Goal: Task Accomplishment & Management: Complete application form

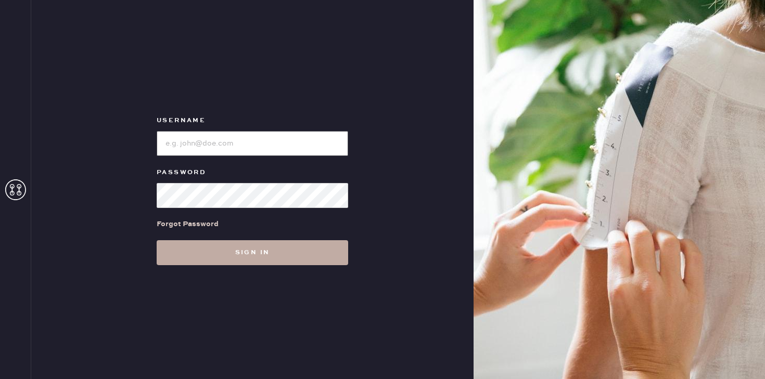
type input "reformationmelrose"
click at [236, 252] on button "Sign in" at bounding box center [253, 252] width 192 height 25
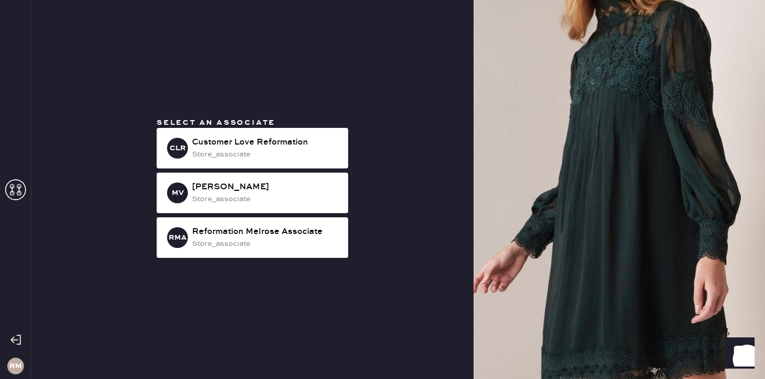
click at [236, 252] on div "RMA Reformation Melrose Associate store_associate" at bounding box center [253, 238] width 192 height 41
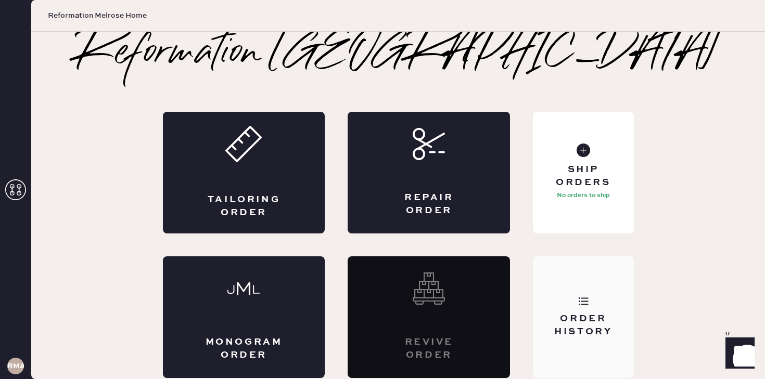
click at [604, 309] on div "Order History" at bounding box center [583, 318] width 100 height 122
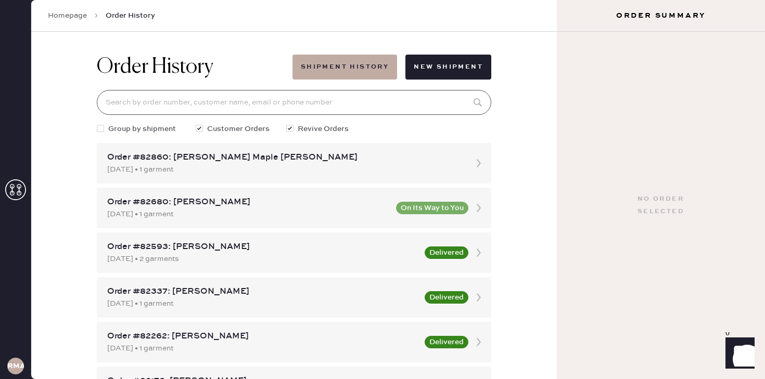
click at [136, 111] on input at bounding box center [294, 102] width 395 height 25
type input "[EMAIL_ADDRESS][DOMAIN_NAME]"
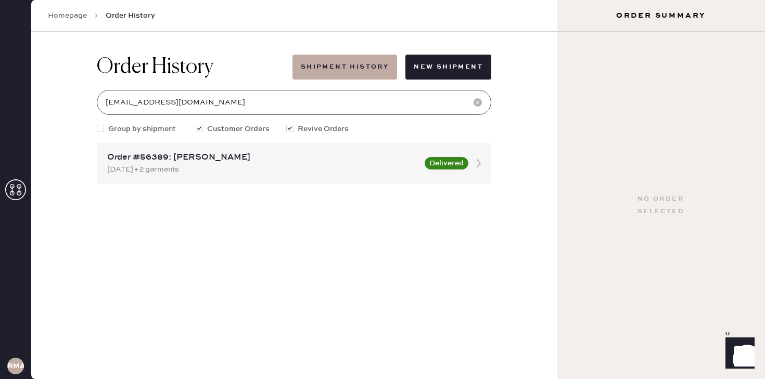
click at [249, 99] on input "[EMAIL_ADDRESS][DOMAIN_NAME]" at bounding box center [294, 102] width 395 height 25
click at [14, 190] on icon at bounding box center [15, 190] width 21 height 21
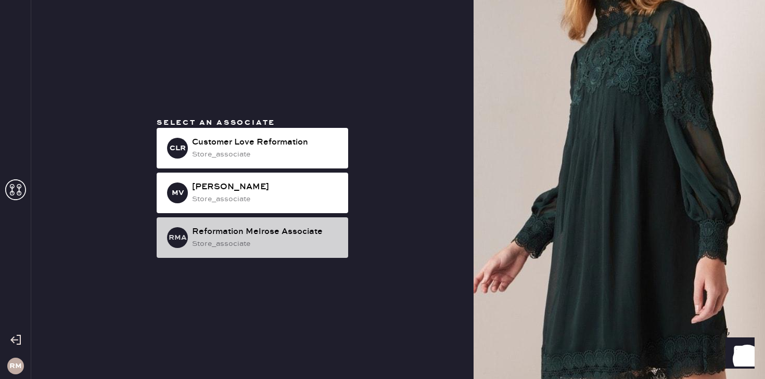
click at [232, 224] on div "RMA Reformation Melrose Associate store_associate" at bounding box center [253, 238] width 192 height 41
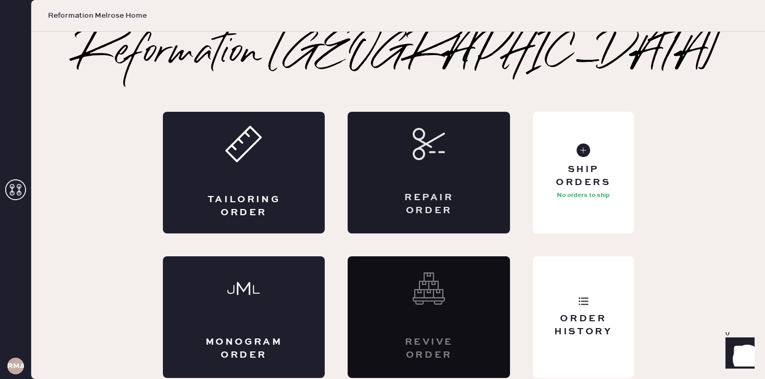
click at [428, 197] on div "Repair Order" at bounding box center [428, 205] width 79 height 26
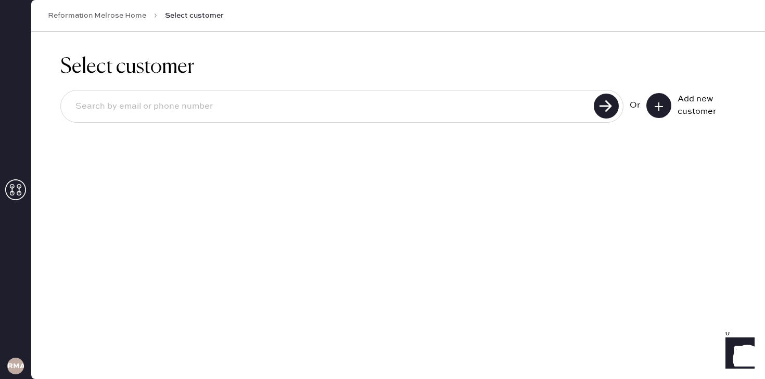
click at [219, 102] on input at bounding box center [329, 107] width 524 height 24
paste input "[EMAIL_ADDRESS][DOMAIN_NAME]"
type input "[EMAIL_ADDRESS][DOMAIN_NAME]"
click at [600, 113] on use at bounding box center [606, 106] width 25 height 25
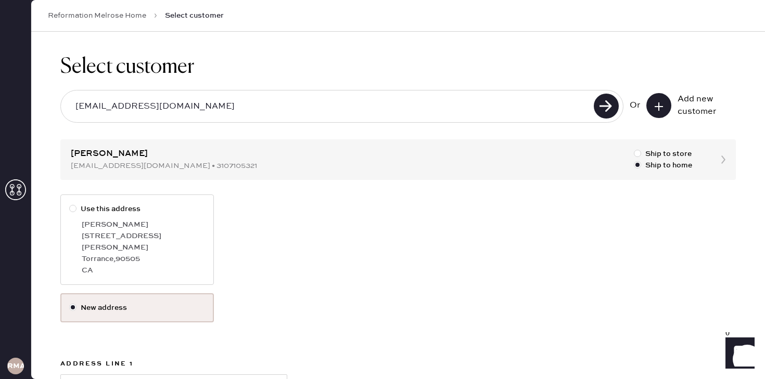
click at [100, 265] on div "CA" at bounding box center [143, 270] width 123 height 11
click at [70, 204] on input "Use this address" at bounding box center [69, 204] width 1 height 1
radio input "true"
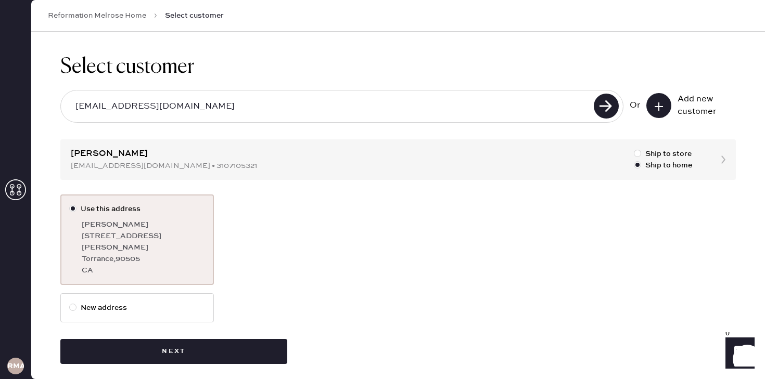
click at [153, 302] on label "New address" at bounding box center [137, 307] width 136 height 11
click at [70, 302] on input "New address" at bounding box center [69, 302] width 1 height 1
radio input "true"
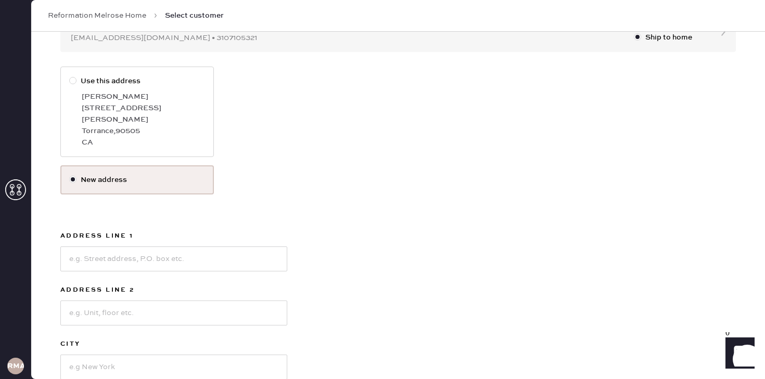
scroll to position [153, 0]
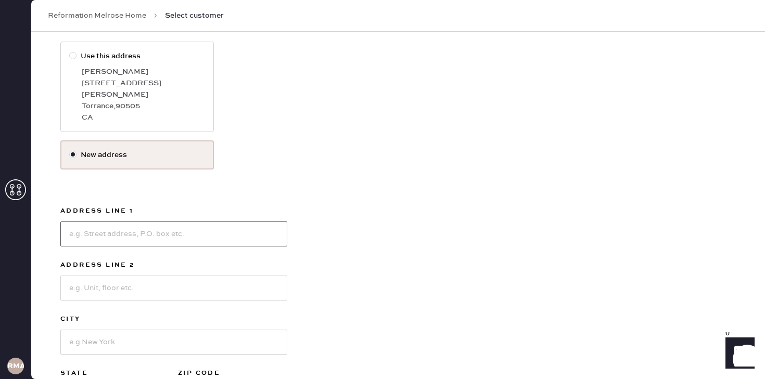
click at [109, 222] on input at bounding box center [173, 234] width 227 height 25
type input "[STREET_ADDRESS]"
type input "Apt 9"
type input "Torrance"
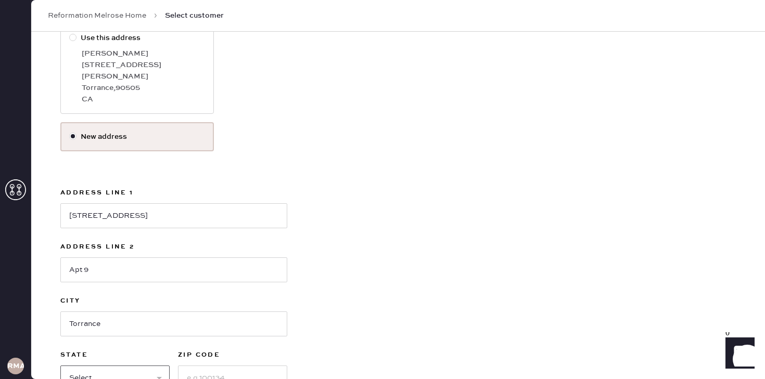
select select "CA"
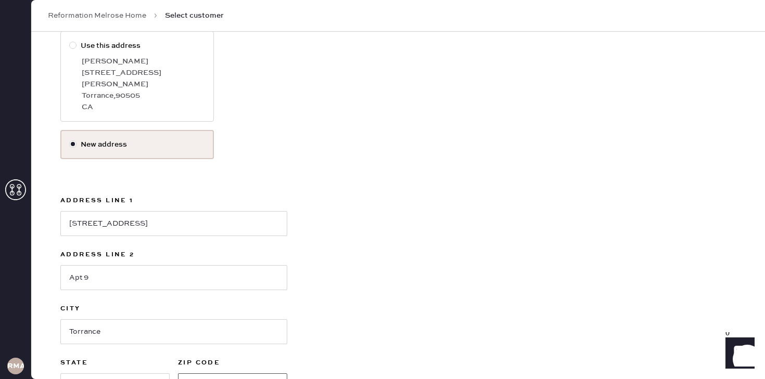
scroll to position [232, 0]
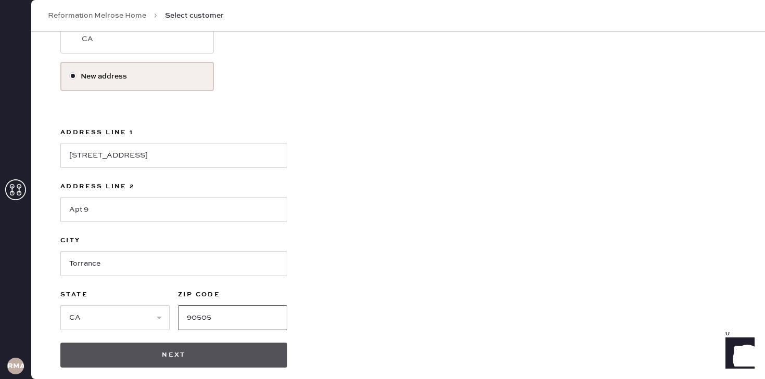
type input "90505"
click at [175, 350] on button "Next" at bounding box center [173, 355] width 227 height 25
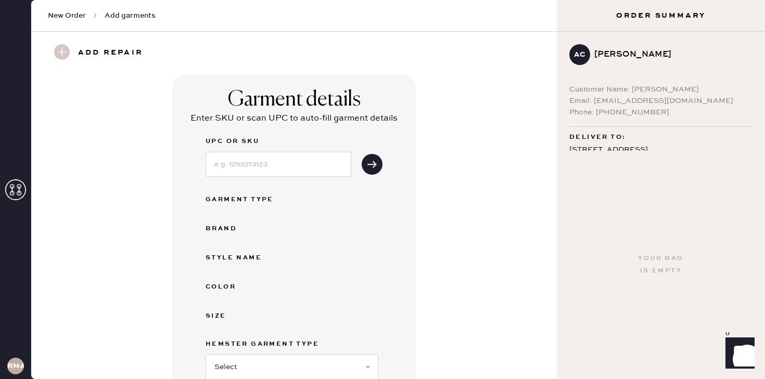
click at [263, 206] on div "UPC or SKU Garment Type Brand Style name Color Size Hemster Garment Type Select…" at bounding box center [294, 298] width 177 height 327
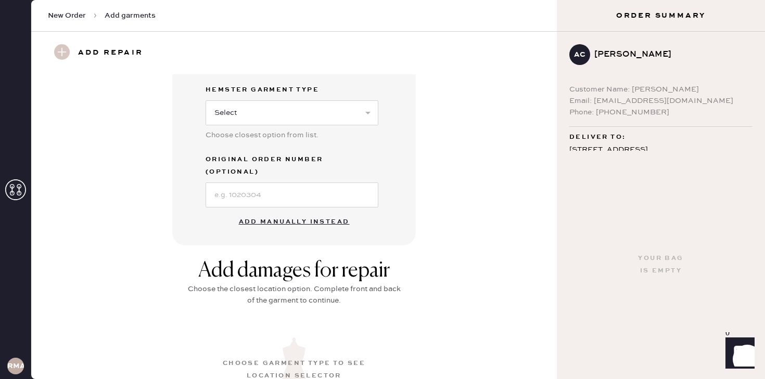
scroll to position [324, 0]
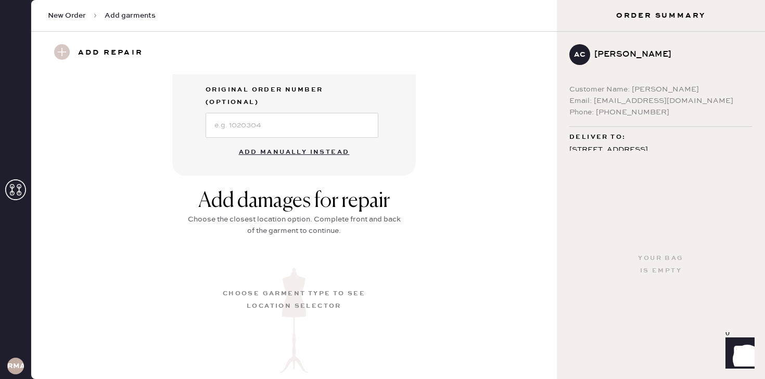
click at [299, 142] on button "Add manually instead" at bounding box center [294, 152] width 123 height 21
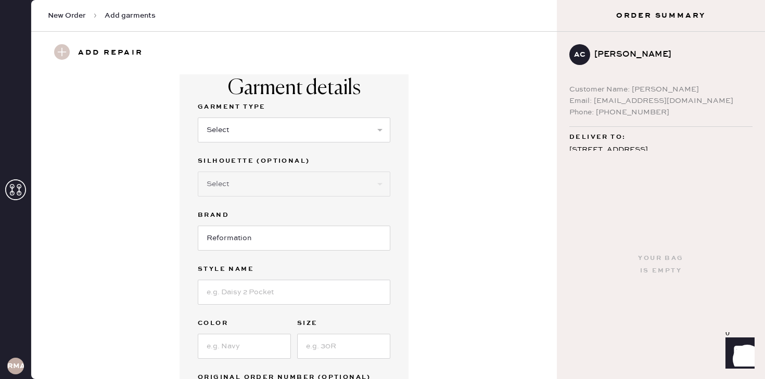
scroll to position [0, 0]
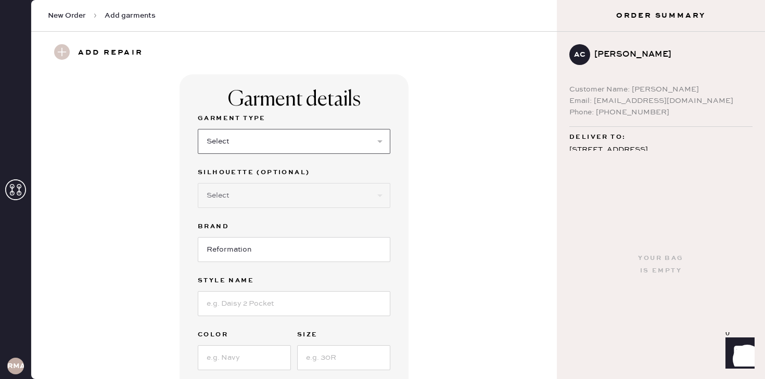
click at [299, 138] on select "Select Basic Skirt Jeans Leggings Pants Shorts Basic Sleeved Dress Basic Sleeve…" at bounding box center [294, 141] width 193 height 25
select select "2"
click at [198, 129] on select "Select Basic Skirt Jeans Leggings Pants Shorts Basic Sleeved Dress Basic Sleeve…" at bounding box center [294, 141] width 193 height 25
click at [250, 308] on input at bounding box center [294, 304] width 193 height 25
type input "[PERSON_NAME] High Rise Wide Leg Jeans"
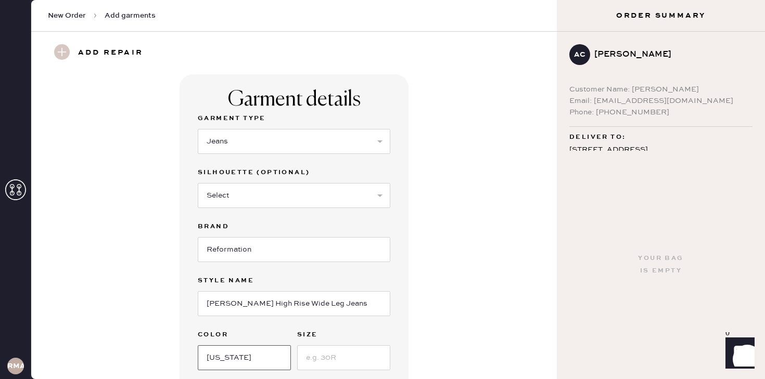
type input "[US_STATE]"
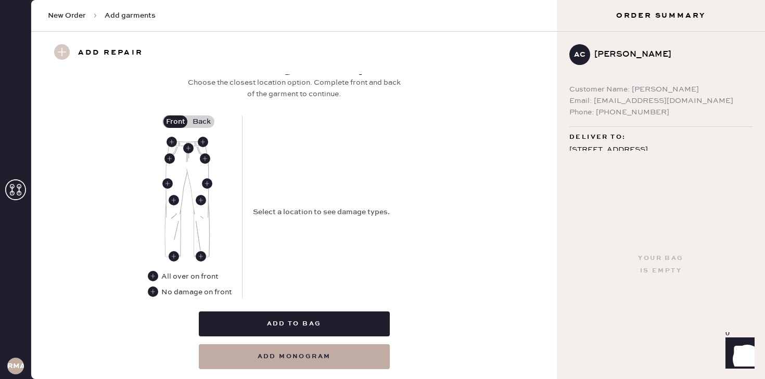
scroll to position [419, 0]
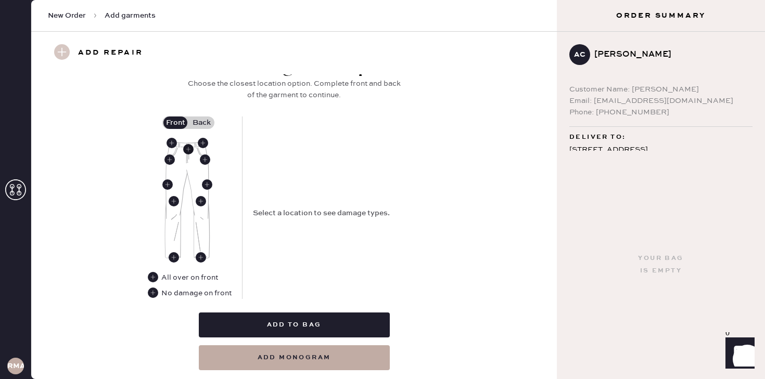
type input "28"
click at [188, 150] on use at bounding box center [188, 149] width 10 height 10
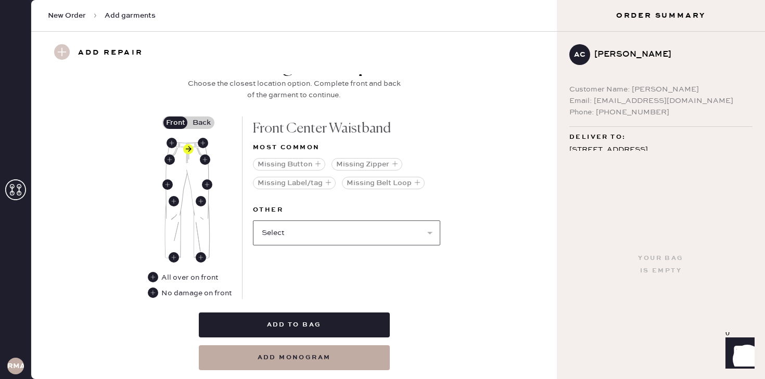
click at [335, 232] on select "Select Broken / Ripped Hem Broken Beads Broken Belt Loop Broken Button Broken E…" at bounding box center [346, 233] width 187 height 25
select select "1740"
click at [253, 221] on select "Select Broken / Ripped Hem Broken Beads Broken Belt Loop Broken Button Broken E…" at bounding box center [346, 233] width 187 height 25
select select
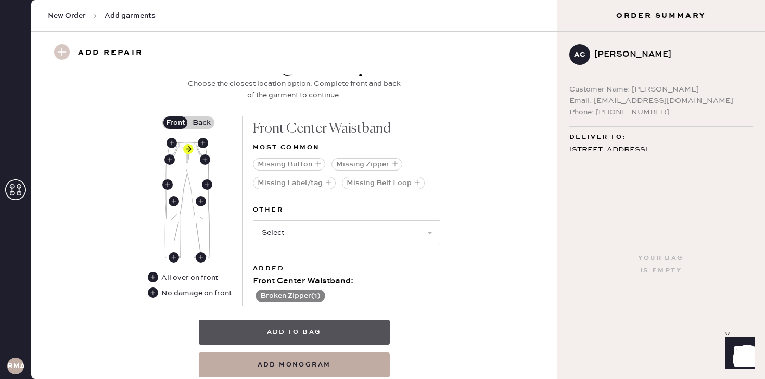
click at [339, 336] on button "Add to bag" at bounding box center [294, 332] width 191 height 25
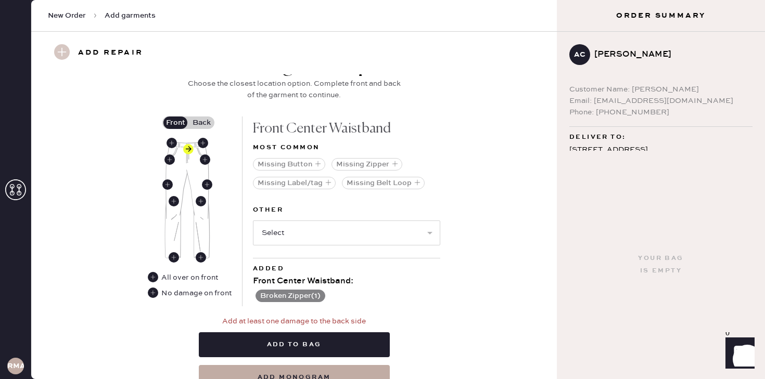
click at [203, 124] on label "Back" at bounding box center [201, 123] width 26 height 12
click at [201, 123] on input "Back" at bounding box center [201, 123] width 0 height 0
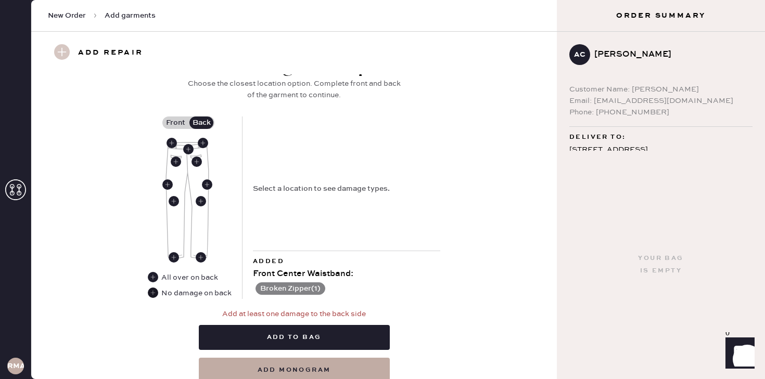
click at [153, 295] on use at bounding box center [153, 293] width 10 height 10
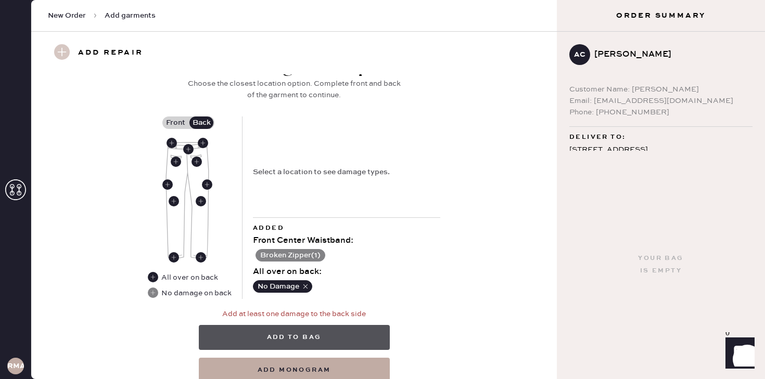
click at [262, 334] on button "Add to bag" at bounding box center [294, 337] width 191 height 25
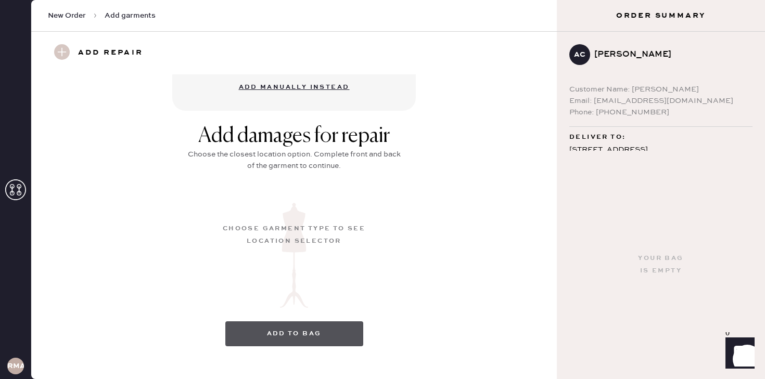
scroll to position [133, 0]
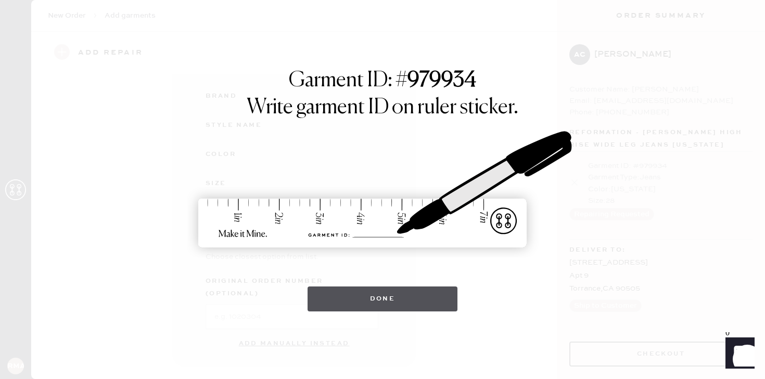
click at [407, 299] on button "Done" at bounding box center [383, 299] width 150 height 25
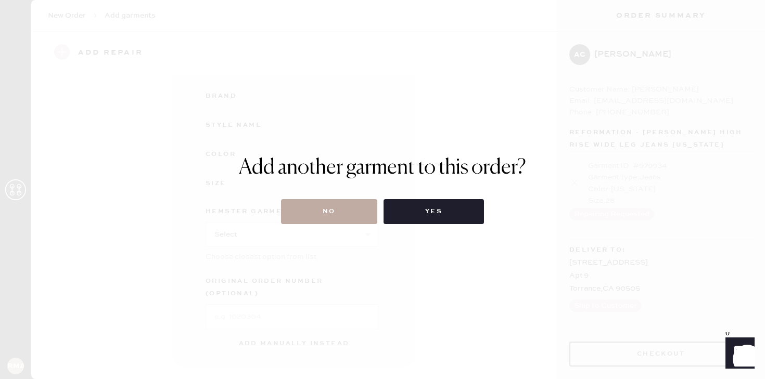
click at [336, 211] on button "No" at bounding box center [329, 211] width 96 height 25
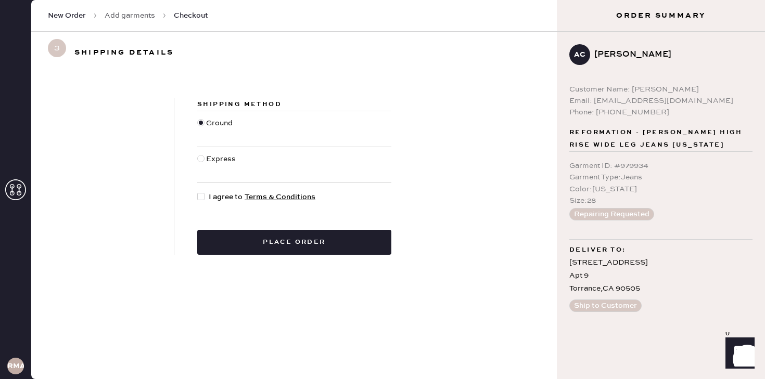
click at [201, 199] on div at bounding box center [200, 196] width 7 height 7
click at [198, 192] on input "I agree to Terms & Conditions" at bounding box center [197, 192] width 1 height 1
checkbox input "true"
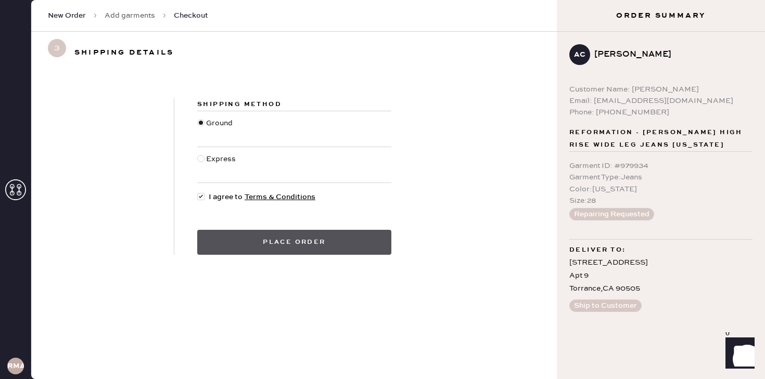
click at [318, 245] on button "Place order" at bounding box center [294, 242] width 194 height 25
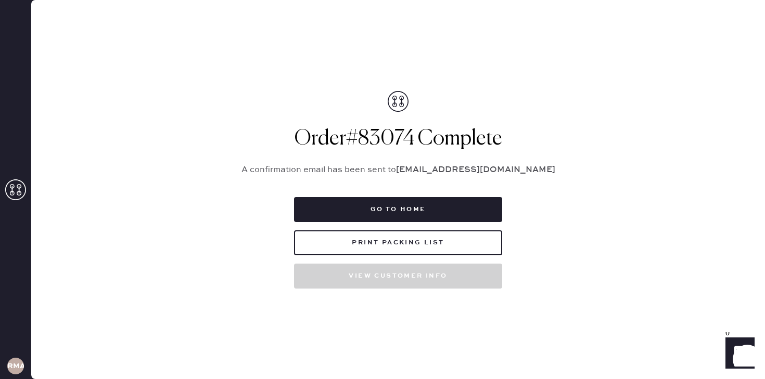
click at [318, 245] on button "Print Packing List" at bounding box center [398, 243] width 208 height 25
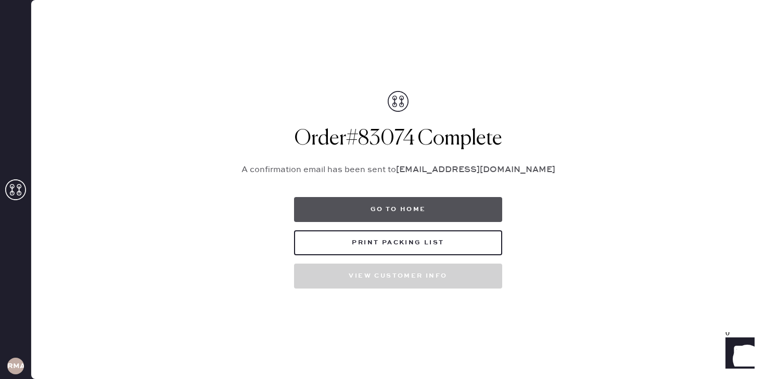
click at [427, 213] on button "Go to home" at bounding box center [398, 209] width 208 height 25
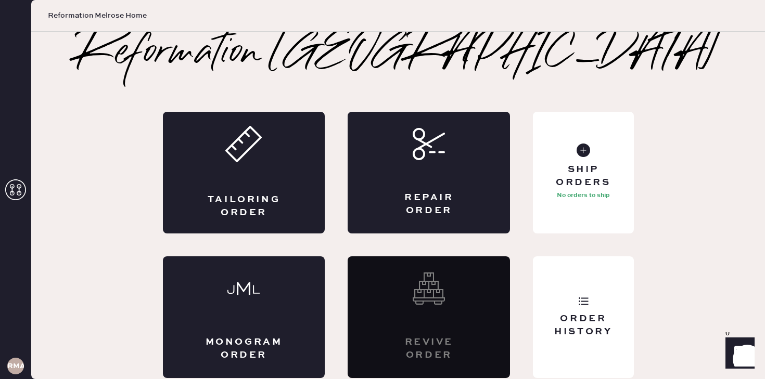
click at [212, 150] on div "Tailoring Order" at bounding box center [244, 173] width 162 height 122
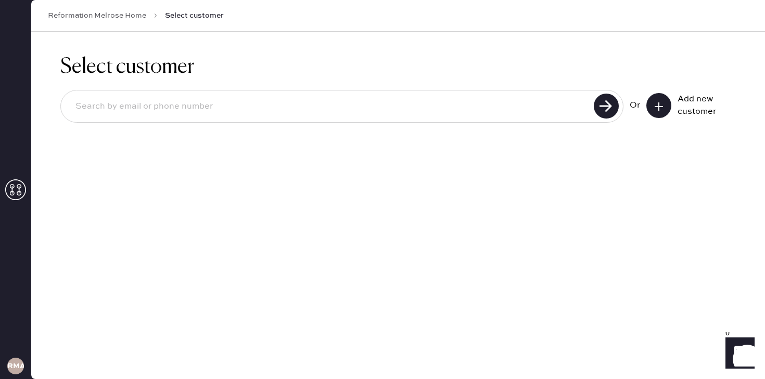
click at [179, 113] on input at bounding box center [329, 107] width 524 height 24
paste input "[EMAIL_ADDRESS][DOMAIN_NAME]"
type input "[EMAIL_ADDRESS][DOMAIN_NAME]"
click at [612, 110] on use at bounding box center [606, 106] width 25 height 25
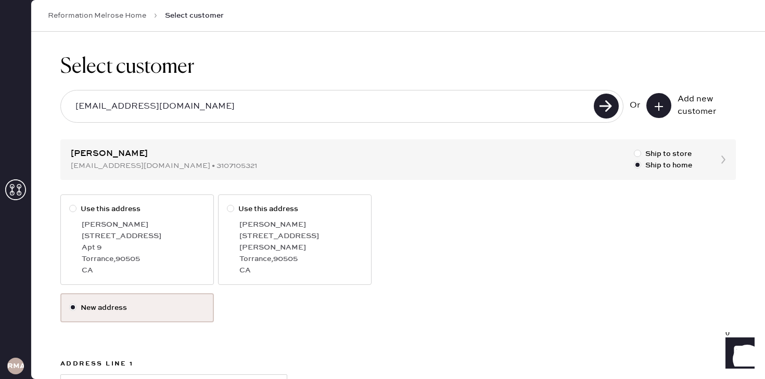
click at [306, 254] on div "Torrance , 90505" at bounding box center [300, 259] width 123 height 11
click at [227, 204] on input "Use this address" at bounding box center [227, 204] width 1 height 1
radio input "true"
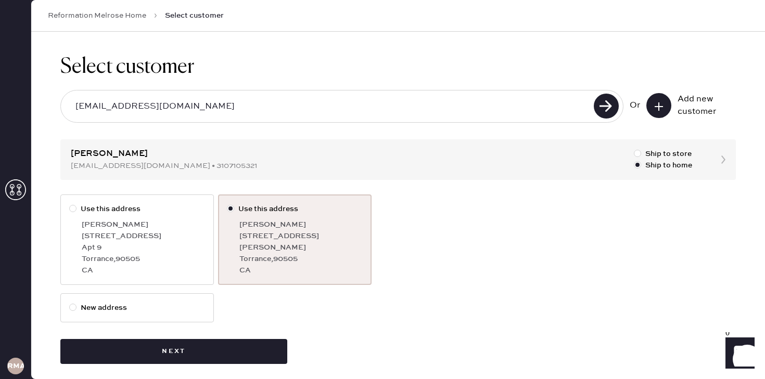
click at [83, 236] on div "[STREET_ADDRESS]" at bounding box center [143, 236] width 123 height 11
click at [70, 204] on input "Use this address" at bounding box center [69, 204] width 1 height 1
radio input "true"
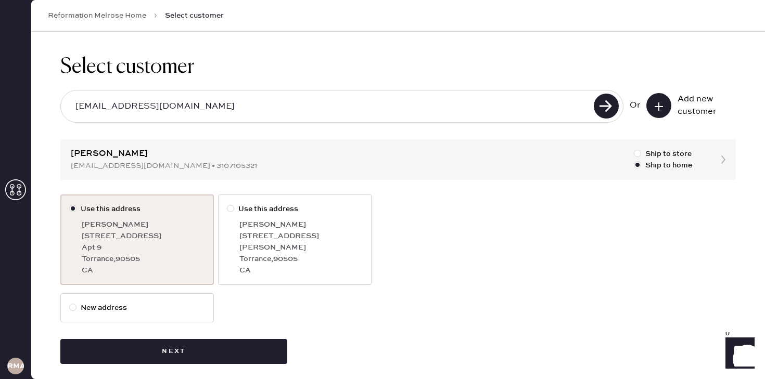
scroll to position [8, 0]
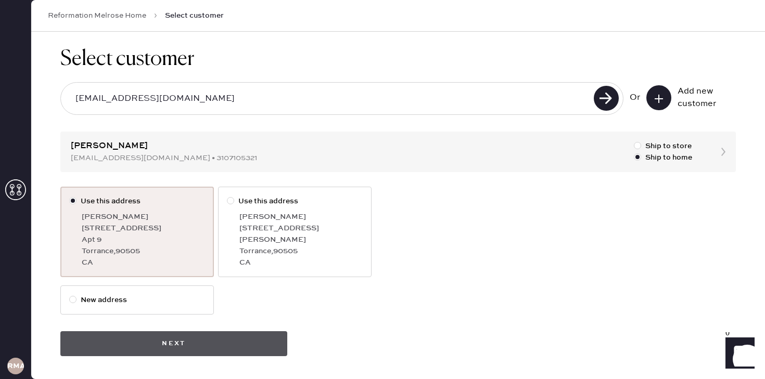
click at [168, 346] on button "Next" at bounding box center [173, 344] width 227 height 25
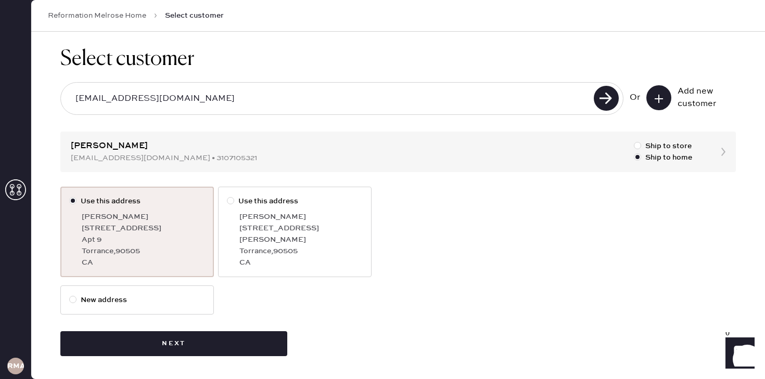
click at [257, 100] on input "[EMAIL_ADDRESS][DOMAIN_NAME]" at bounding box center [329, 99] width 524 height 24
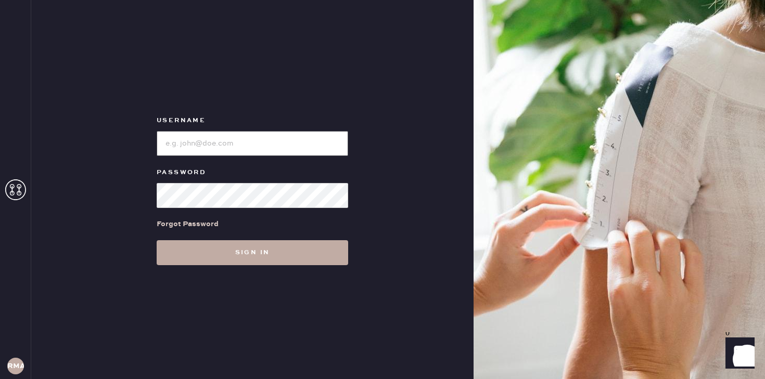
type input "reformationmelrose"
click at [321, 247] on button "Sign in" at bounding box center [253, 252] width 192 height 25
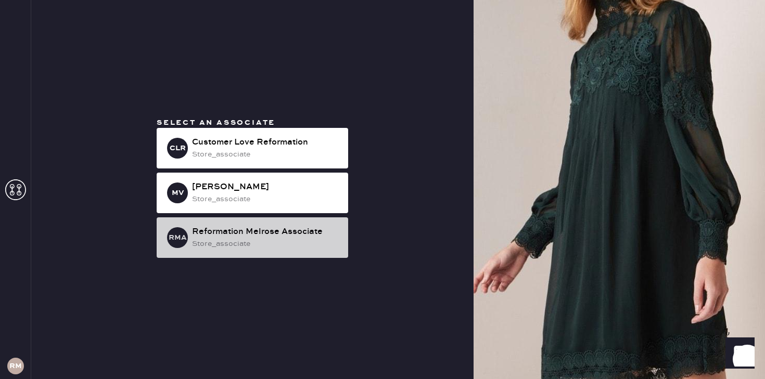
click at [220, 225] on div "RMA Reformation Melrose Associate store_associate" at bounding box center [253, 238] width 192 height 41
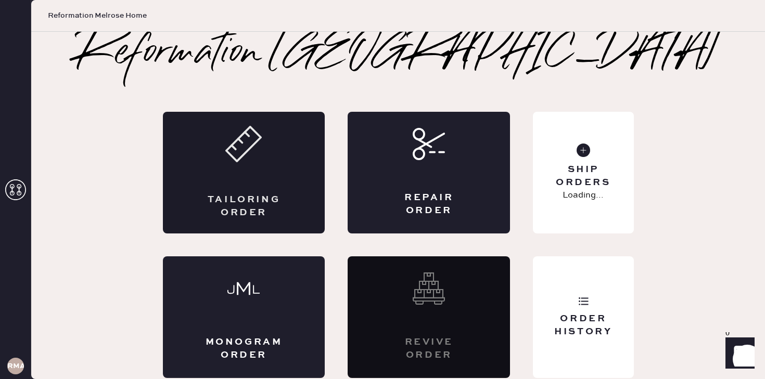
click at [238, 224] on div "Tailoring Order" at bounding box center [244, 173] width 162 height 122
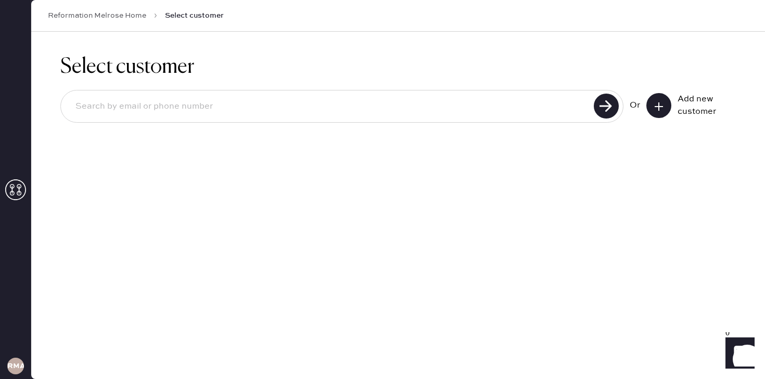
click at [314, 105] on input at bounding box center [329, 107] width 524 height 24
paste input "[EMAIL_ADDRESS][DOMAIN_NAME]"
type input "[EMAIL_ADDRESS][DOMAIN_NAME]"
click at [608, 99] on use at bounding box center [606, 106] width 25 height 25
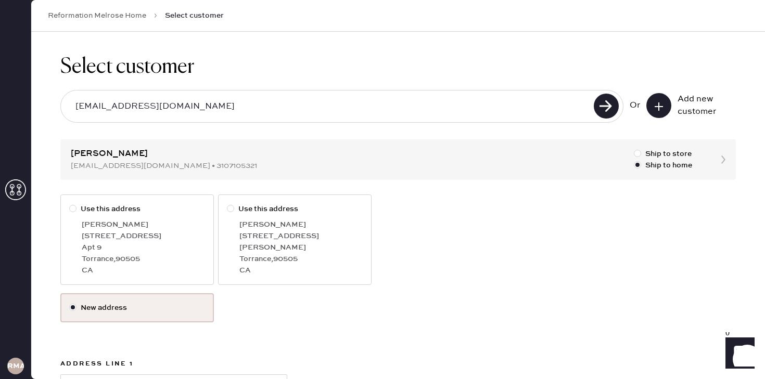
click at [186, 224] on div "[PERSON_NAME]" at bounding box center [143, 224] width 123 height 11
click at [70, 204] on input "Use this address" at bounding box center [69, 204] width 1 height 1
radio input "true"
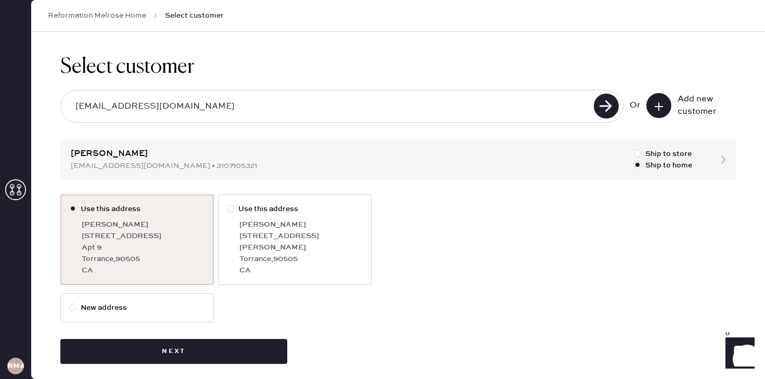
scroll to position [8, 0]
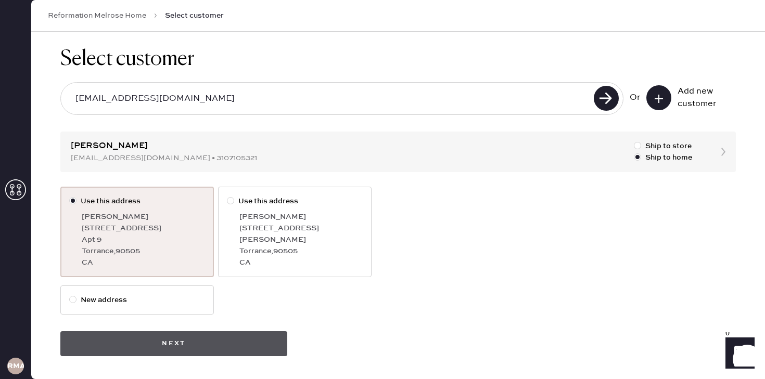
click at [177, 345] on button "Next" at bounding box center [173, 344] width 227 height 25
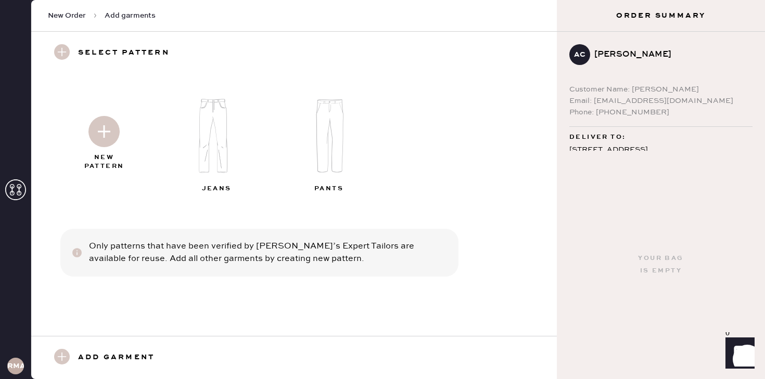
click at [108, 131] on img at bounding box center [103, 131] width 31 height 31
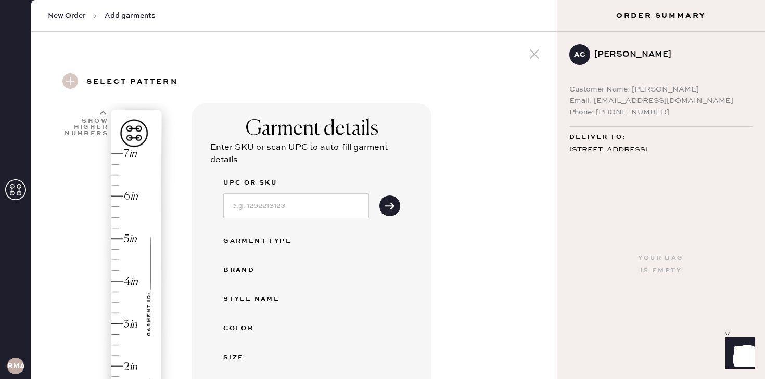
scroll to position [163, 0]
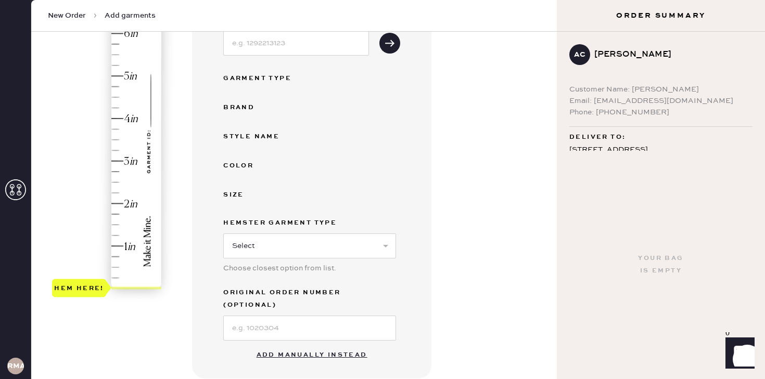
click at [306, 345] on button "Add manually instead" at bounding box center [311, 355] width 123 height 21
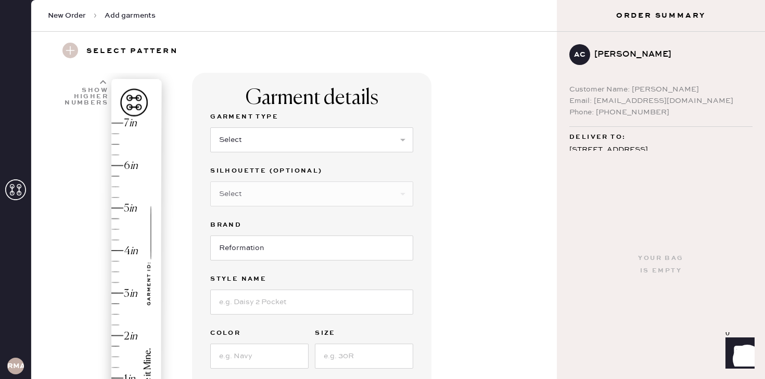
scroll to position [31, 0]
click at [269, 123] on div "Garment Type" at bounding box center [311, 117] width 203 height 15
click at [260, 144] on select "Select Basic Skirt Jeans Leggings Pants Shorts Basic Sleeved Dress Basic Sleeve…" at bounding box center [311, 139] width 203 height 25
click at [210, 127] on select "Select Basic Skirt Jeans Leggings Pants Shorts Basic Sleeved Dress Basic Sleeve…" at bounding box center [311, 139] width 203 height 25
click at [279, 120] on label "Garment Type" at bounding box center [311, 116] width 203 height 12
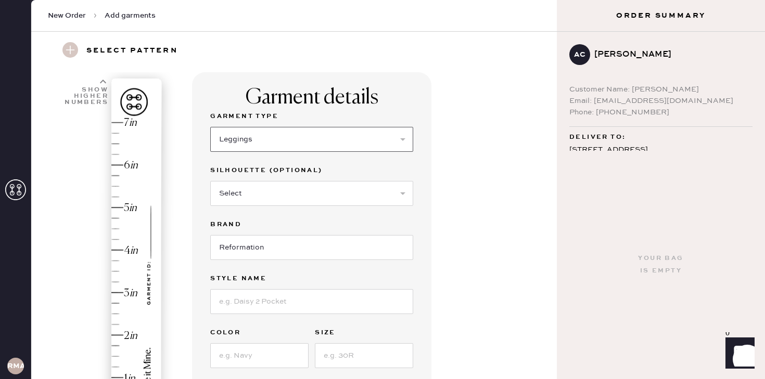
click at [277, 129] on select "Select Basic Skirt Jeans Leggings Pants Shorts Basic Sleeved Dress Basic Sleeve…" at bounding box center [311, 139] width 203 height 25
select select "2"
click at [210, 127] on select "Select Basic Skirt Jeans Leggings Pants Shorts Basic Sleeved Dress Basic Sleeve…" at bounding box center [311, 139] width 203 height 25
click at [255, 299] on input at bounding box center [311, 301] width 203 height 25
type input "cary high rise wide leg heans"
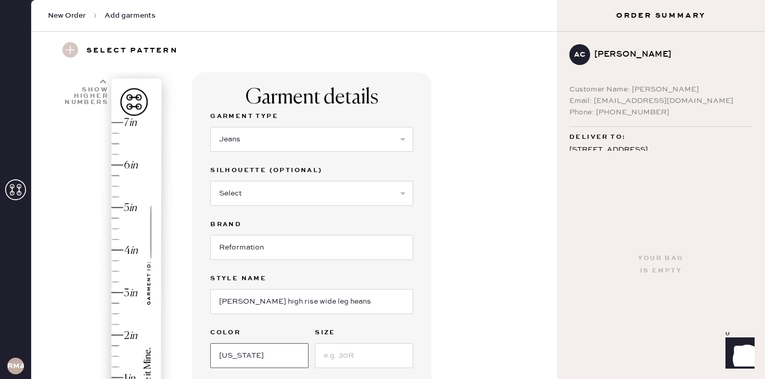
type input "[US_STATE]"
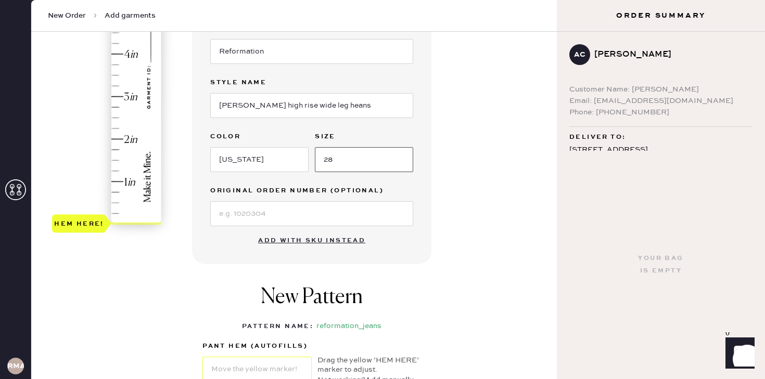
scroll to position [245, 0]
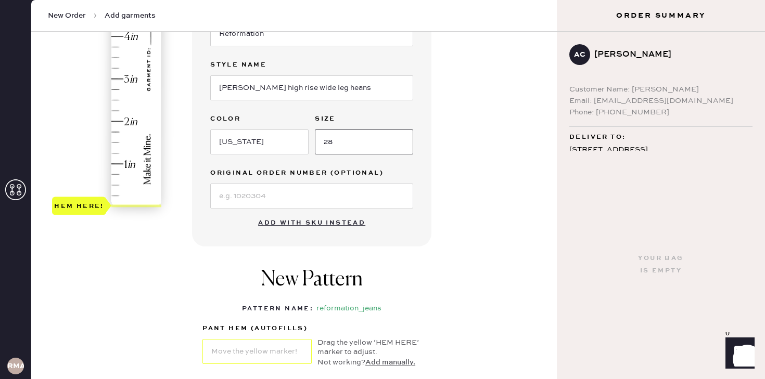
type input "28"
drag, startPoint x: 91, startPoint y: 200, endPoint x: 90, endPoint y: 194, distance: 6.3
click at [90, 194] on div "Hem here!" at bounding box center [79, 195] width 50 height 12
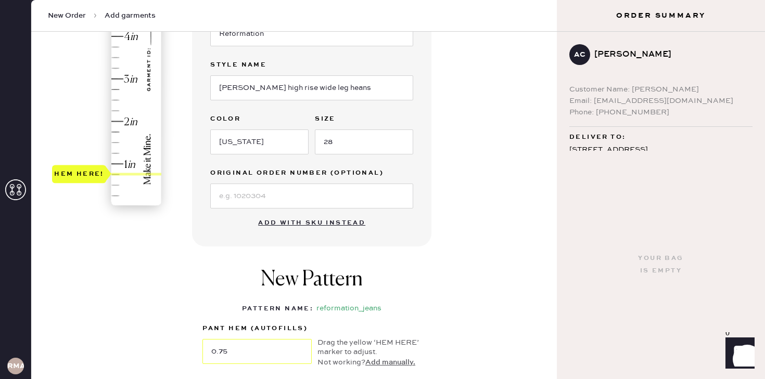
drag, startPoint x: 90, startPoint y: 194, endPoint x: 90, endPoint y: 178, distance: 15.6
click at [90, 178] on div "Hem here!" at bounding box center [79, 174] width 50 height 12
type input "0.5"
drag, startPoint x: 90, startPoint y: 178, endPoint x: 90, endPoint y: 185, distance: 6.8
click at [90, 185] on div "Hem here!" at bounding box center [79, 185] width 50 height 12
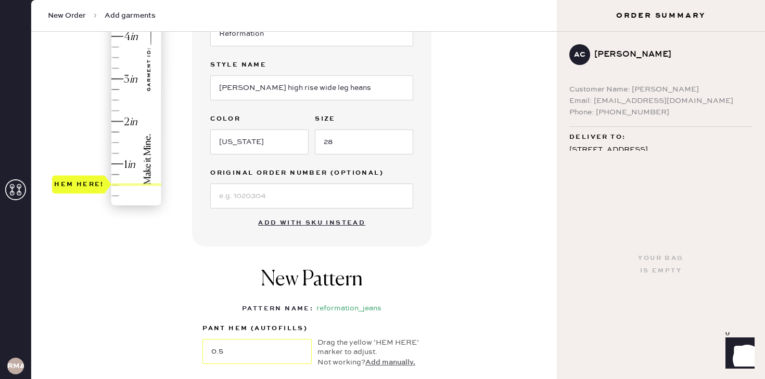
scroll to position [438, 0]
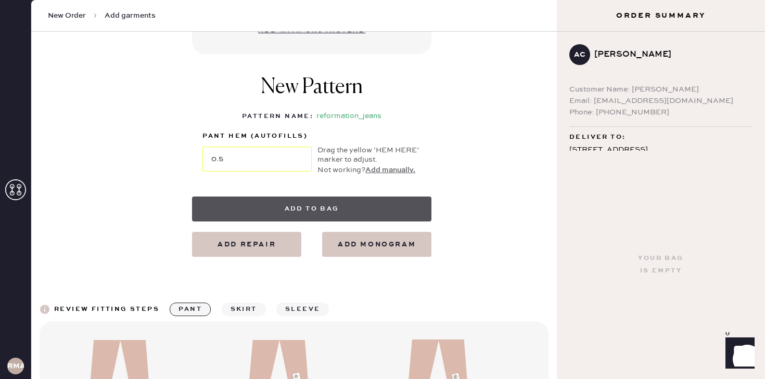
click at [279, 206] on button "Add to bag" at bounding box center [311, 209] width 239 height 25
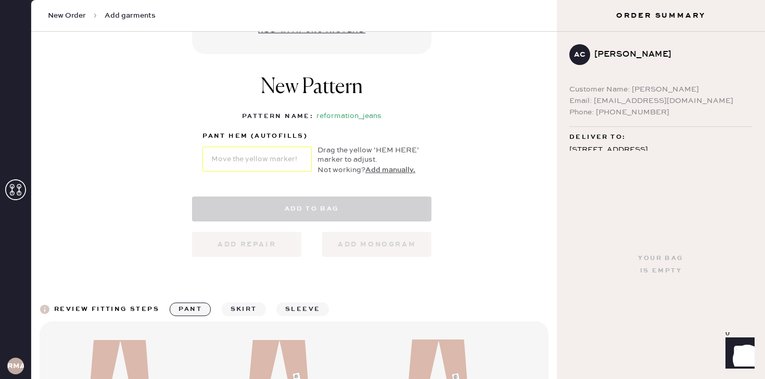
select select "2"
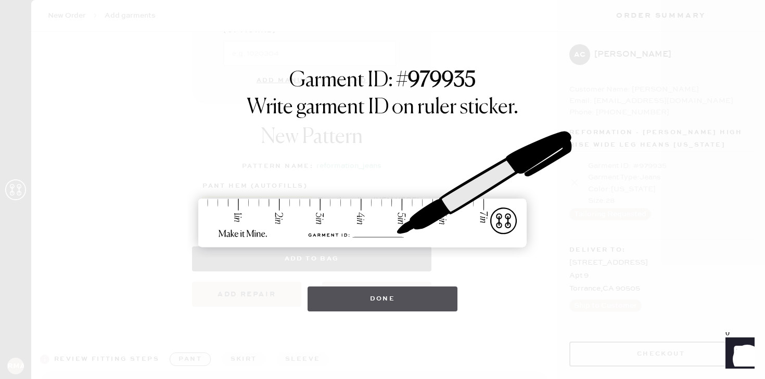
click at [352, 302] on button "Done" at bounding box center [383, 299] width 150 height 25
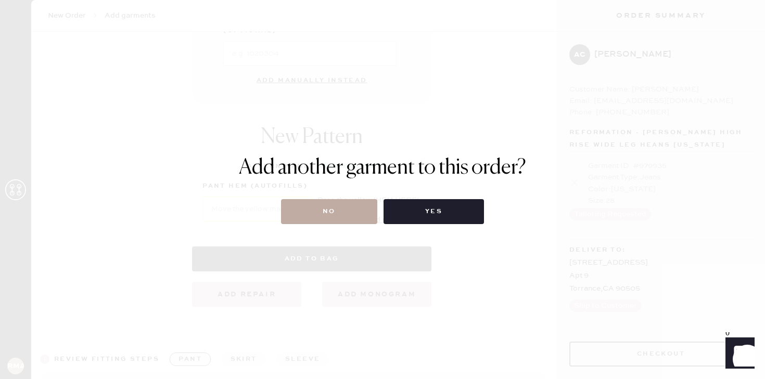
click at [324, 209] on button "No" at bounding box center [329, 211] width 96 height 25
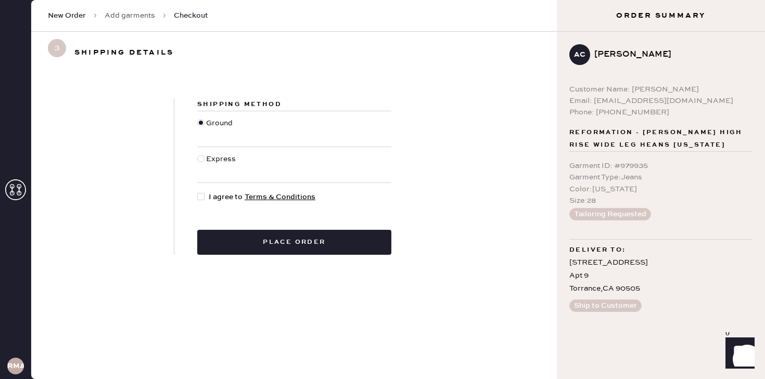
click at [204, 195] on div at bounding box center [200, 196] width 7 height 7
click at [198, 192] on input "I agree to Terms & Conditions" at bounding box center [197, 192] width 1 height 1
checkbox input "true"
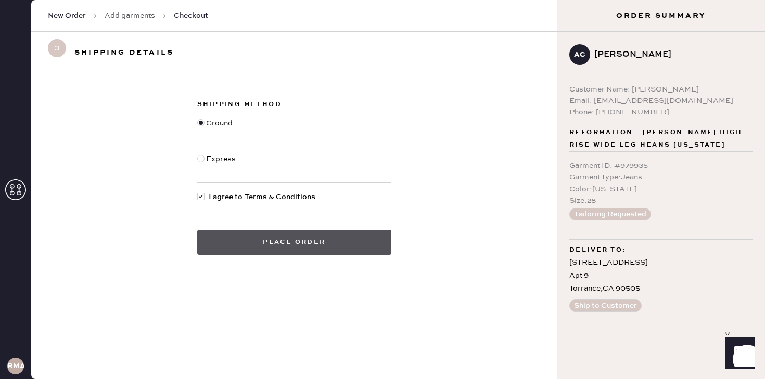
click at [264, 238] on button "Place order" at bounding box center [294, 242] width 194 height 25
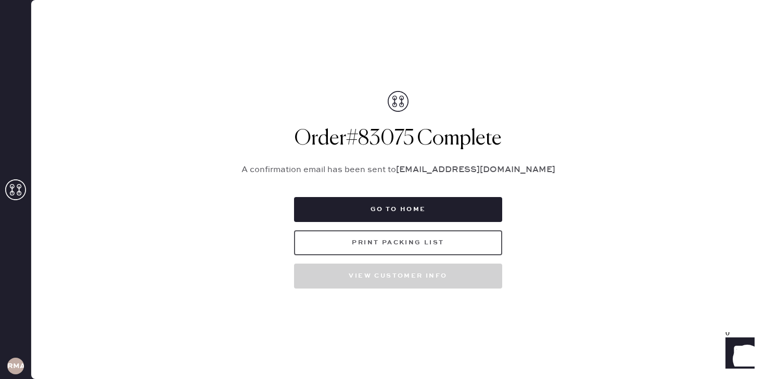
click at [328, 251] on button "Print Packing List" at bounding box center [398, 243] width 208 height 25
